Goal: Find specific page/section: Find specific page/section

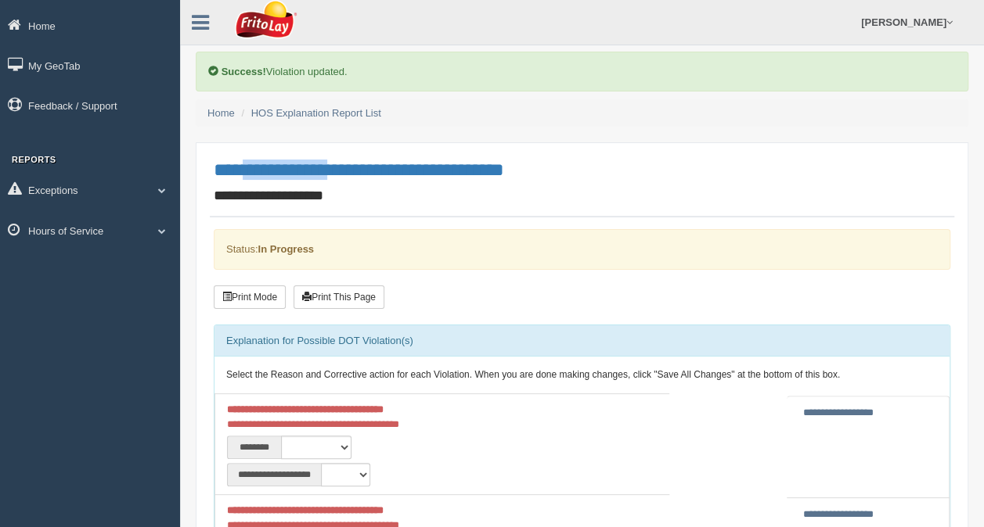
scroll to position [53, 0]
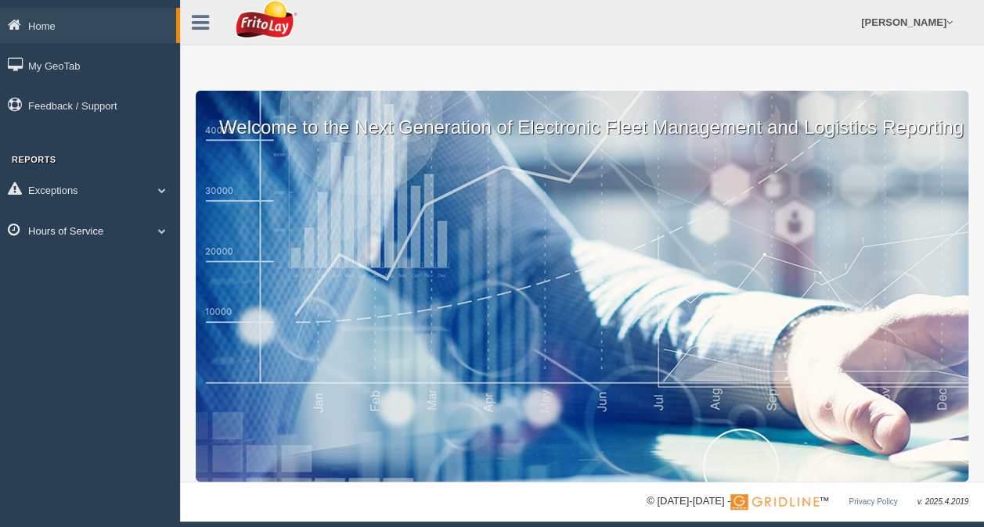
click at [25, 230] on icon at bounding box center [18, 230] width 20 height 14
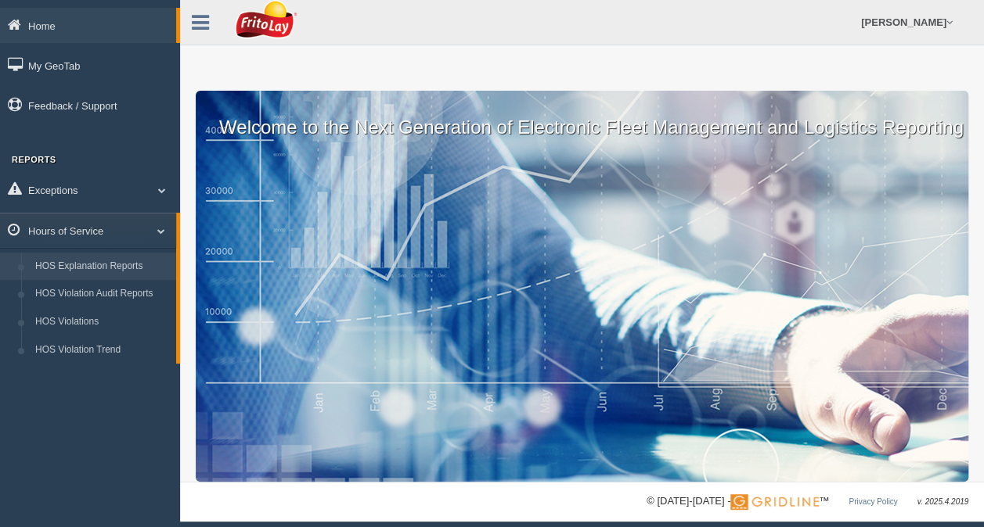
click at [128, 268] on link "HOS Explanation Reports" at bounding box center [102, 267] width 148 height 28
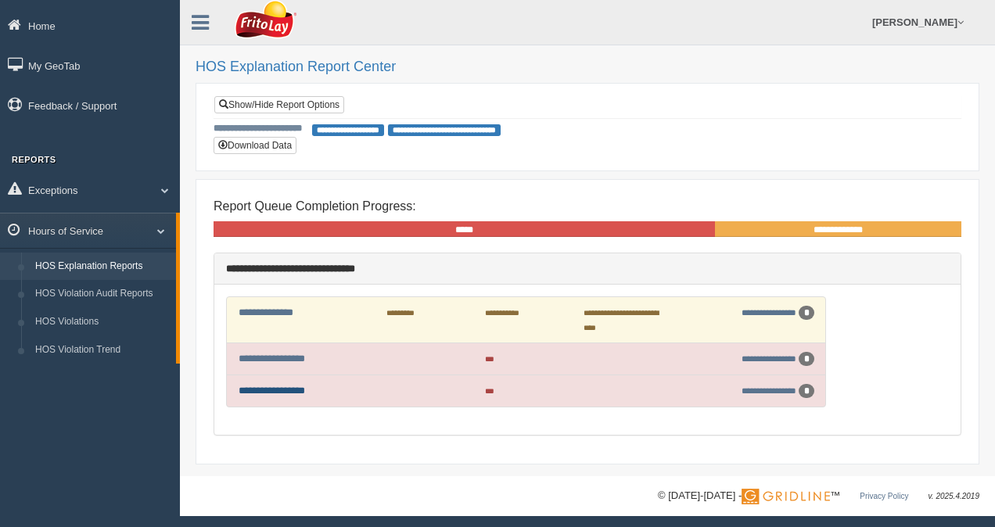
click at [297, 386] on link "**********" at bounding box center [272, 391] width 67 height 10
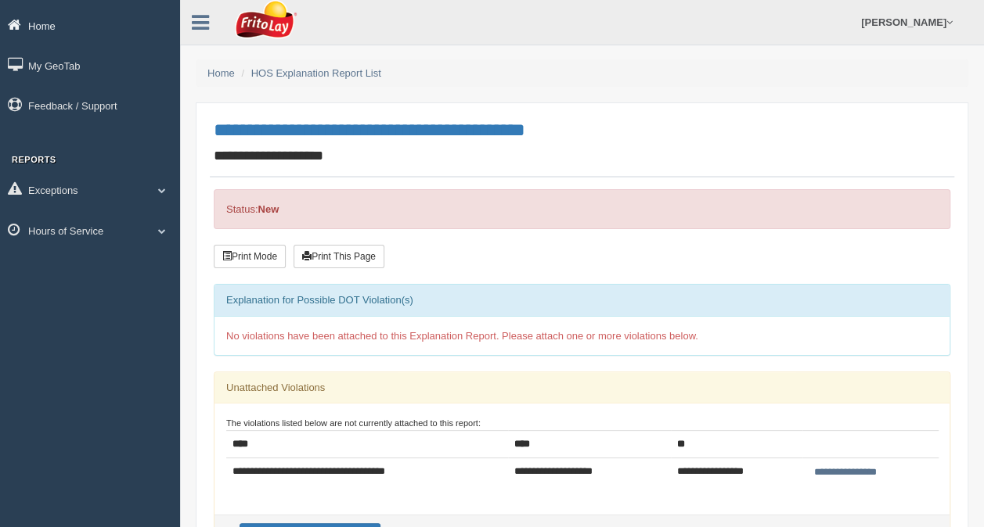
click at [41, 28] on link "Home" at bounding box center [90, 25] width 180 height 35
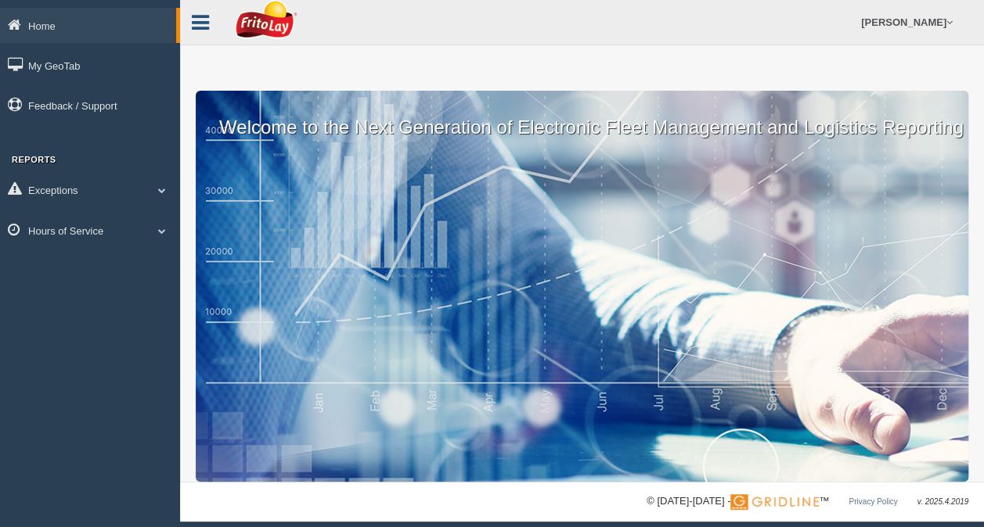
click at [196, 20] on icon at bounding box center [200, 23] width 17 height 20
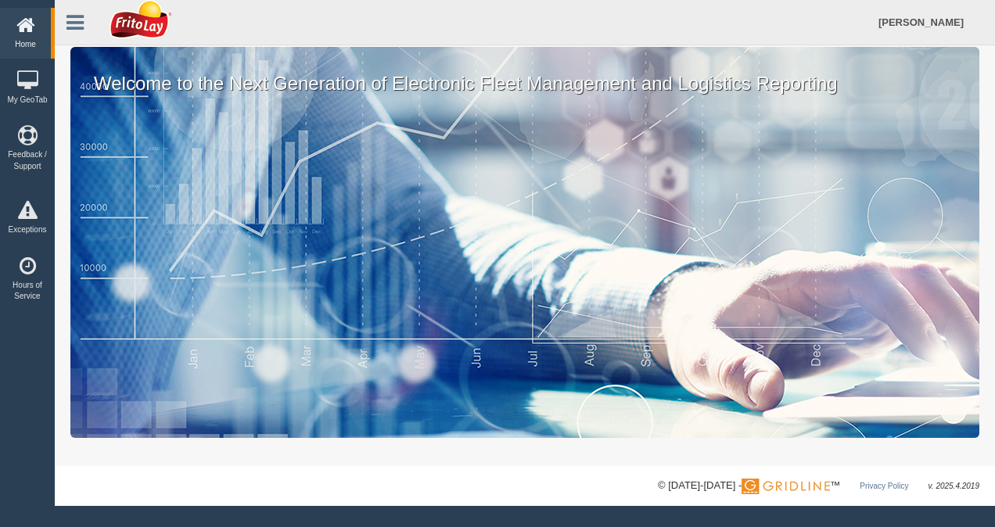
click at [24, 22] on icon at bounding box center [25, 26] width 43 height 20
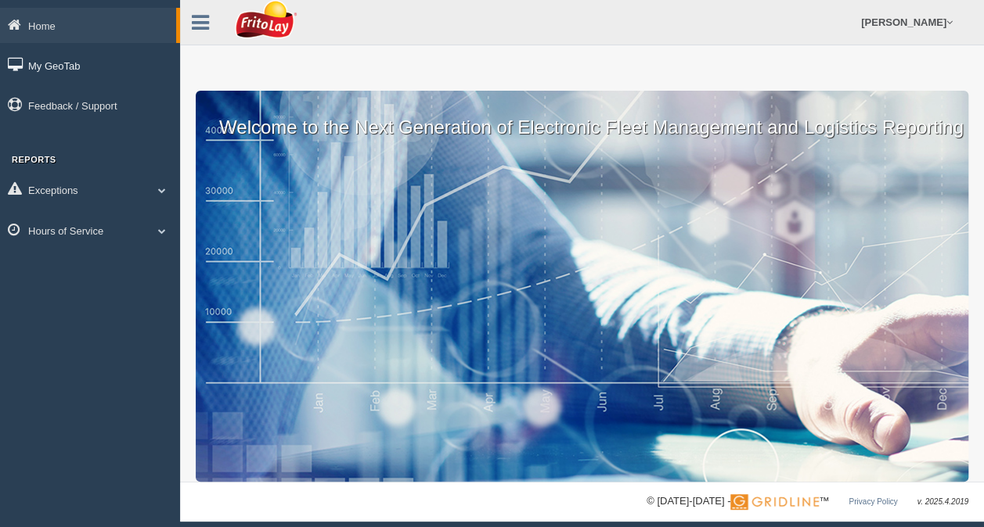
click at [34, 63] on link "My GeoTab" at bounding box center [90, 65] width 180 height 35
